Goal: Task Accomplishment & Management: Use online tool/utility

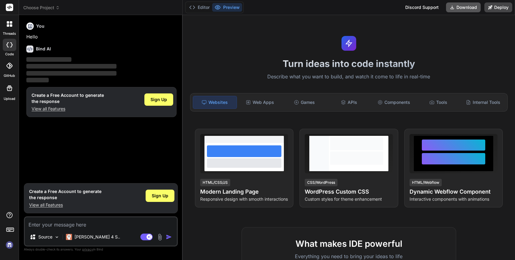
click at [457, 6] on button "Download" at bounding box center [463, 7] width 35 height 10
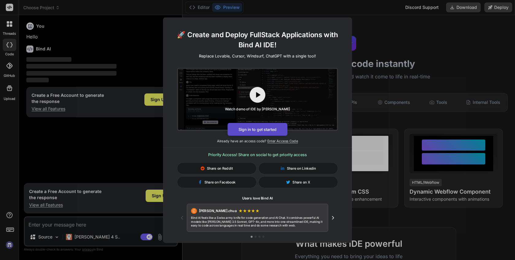
click at [277, 128] on button "Sign in to get started" at bounding box center [258, 128] width 60 height 13
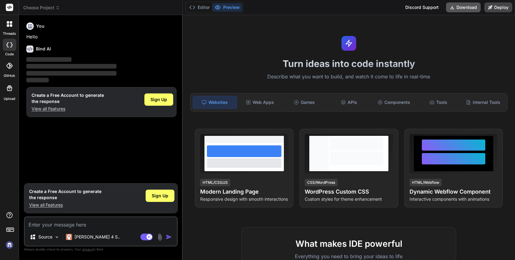
click at [457, 7] on button "Download" at bounding box center [463, 7] width 35 height 10
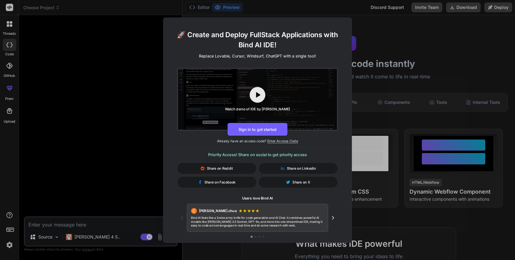
type textarea "x"
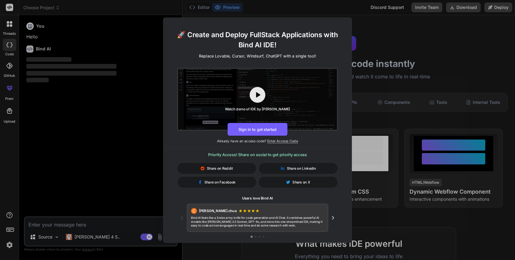
click at [418, 39] on div "🚀 Create and Deploy FullStack Applications with Bind AI IDE! Replace Lovable, C…" at bounding box center [257, 130] width 515 height 260
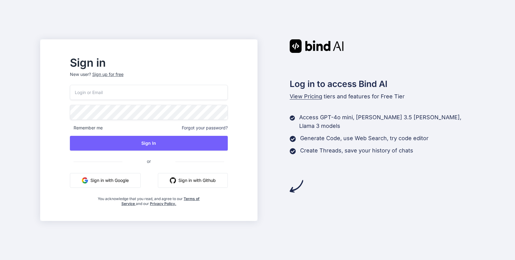
click at [150, 171] on div "Remember me Forgot your password? Sign In or Sign in with Google Sign in with G…" at bounding box center [149, 145] width 158 height 121
click at [141, 178] on button "Sign in with Google" at bounding box center [105, 180] width 71 height 15
click at [123, 180] on button "Sign in with Google" at bounding box center [105, 180] width 71 height 15
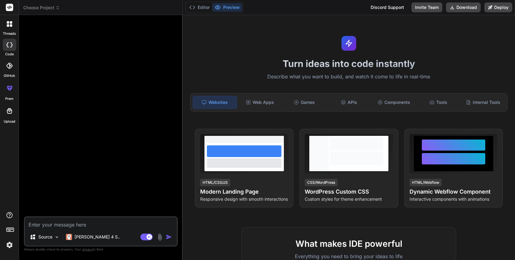
type textarea "x"
click at [457, 10] on button "Download" at bounding box center [463, 7] width 35 height 10
click at [404, 99] on div "Components" at bounding box center [394, 102] width 44 height 13
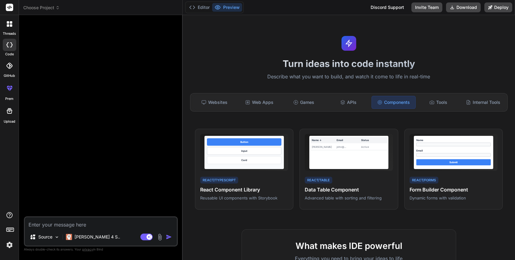
click at [469, 109] on div "Websites Web Apps Games APIs Components Tools Internal Tools" at bounding box center [349, 102] width 318 height 18
click at [471, 104] on icon at bounding box center [468, 102] width 5 height 5
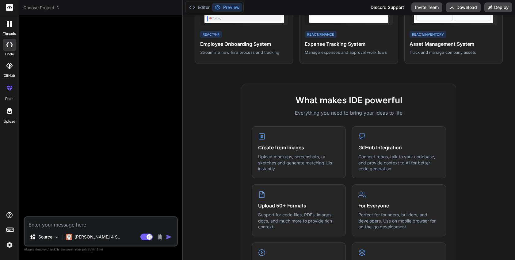
scroll to position [157, 0]
